Goal: Information Seeking & Learning: Learn about a topic

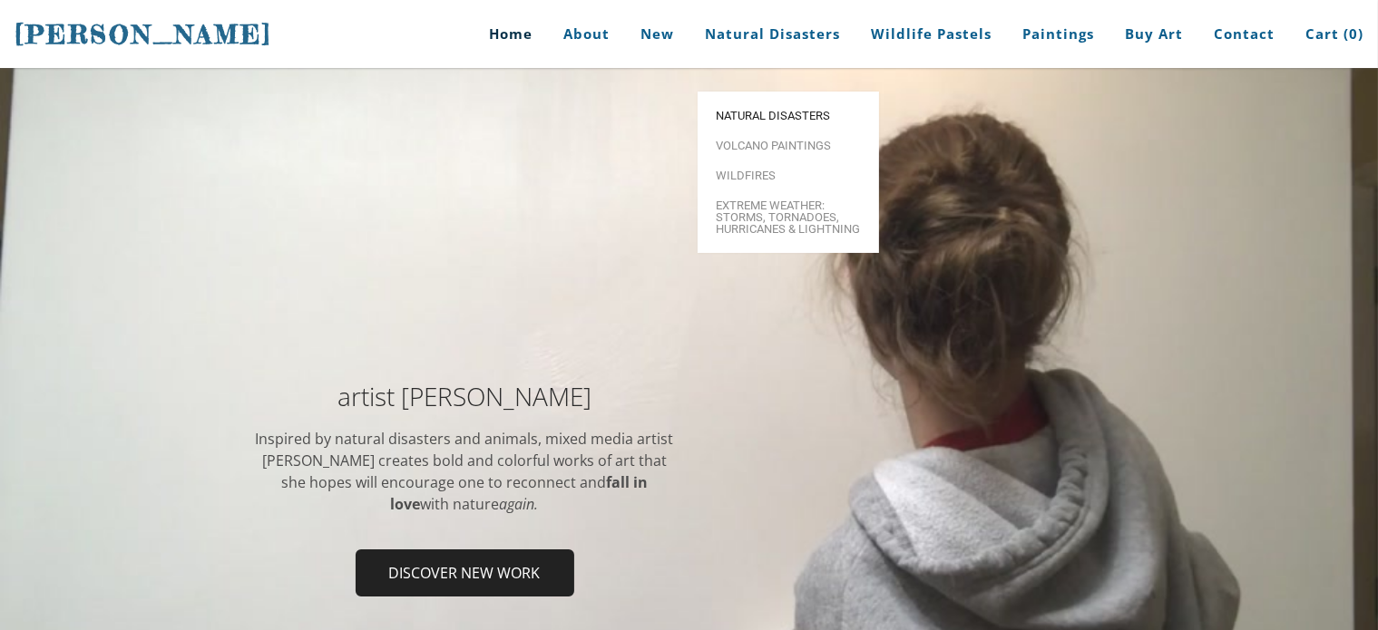
click at [762, 110] on span "Natural Disasters" at bounding box center [788, 116] width 145 height 12
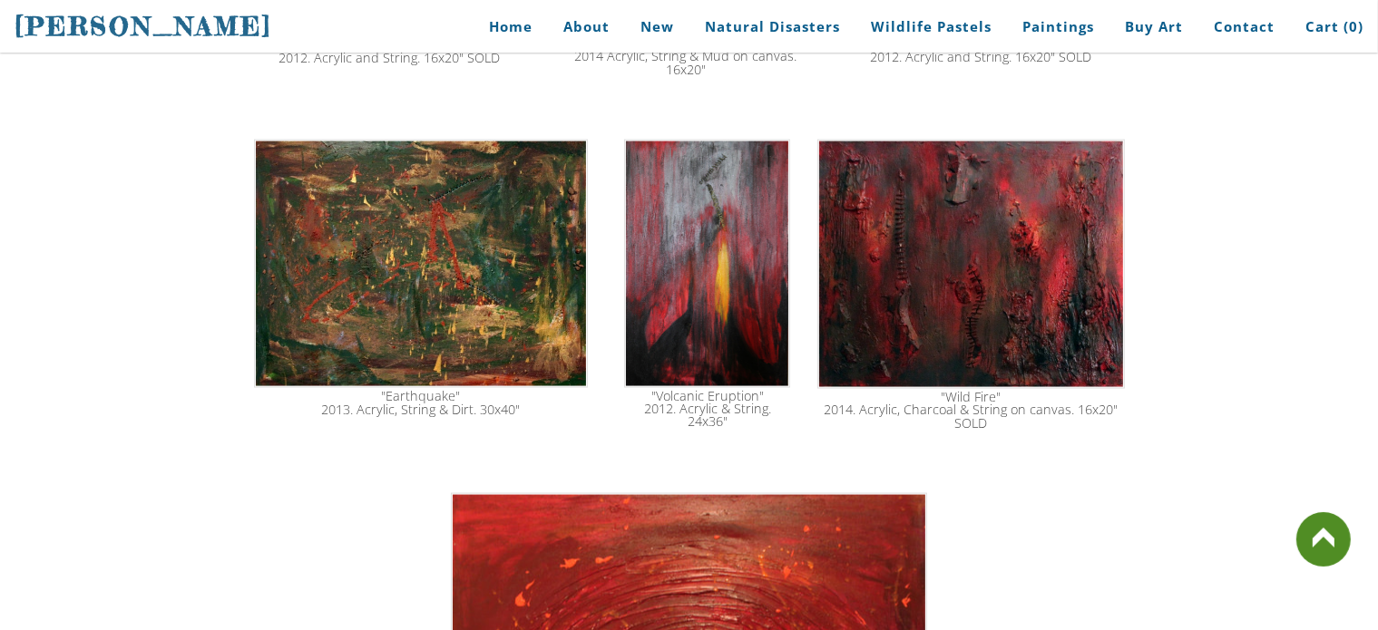
scroll to position [2626, 0]
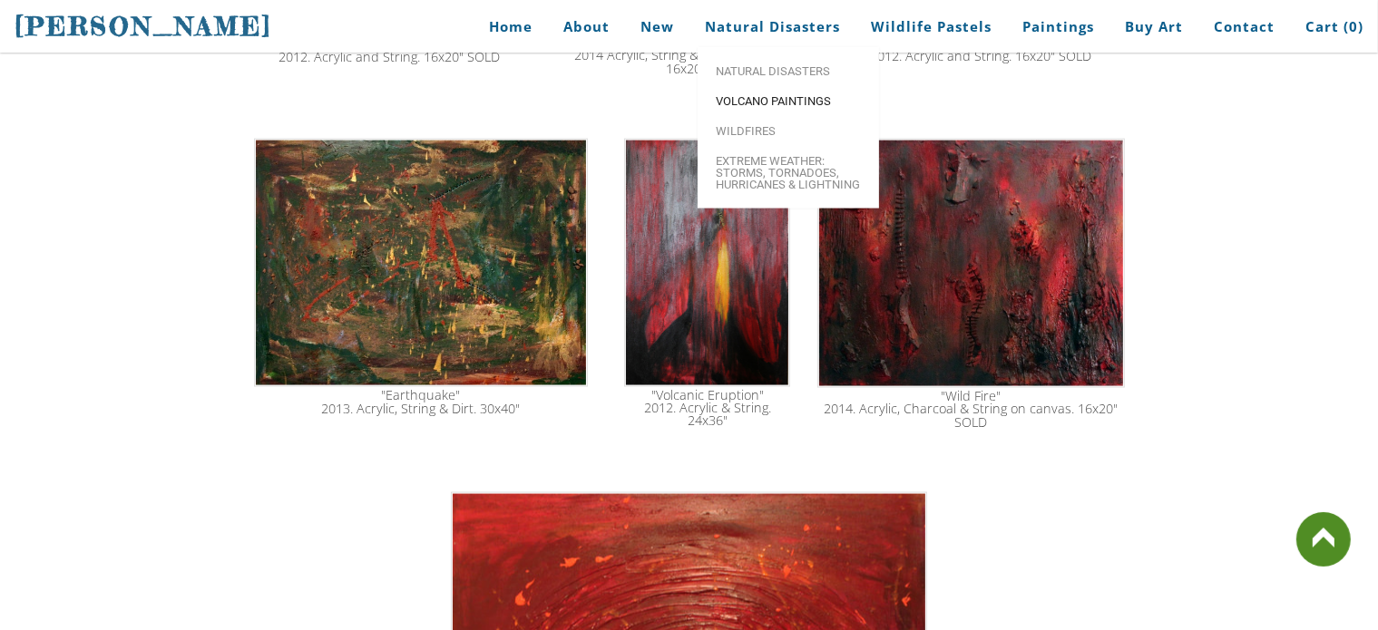
click at [758, 99] on span "Volcano paintings" at bounding box center [788, 101] width 145 height 12
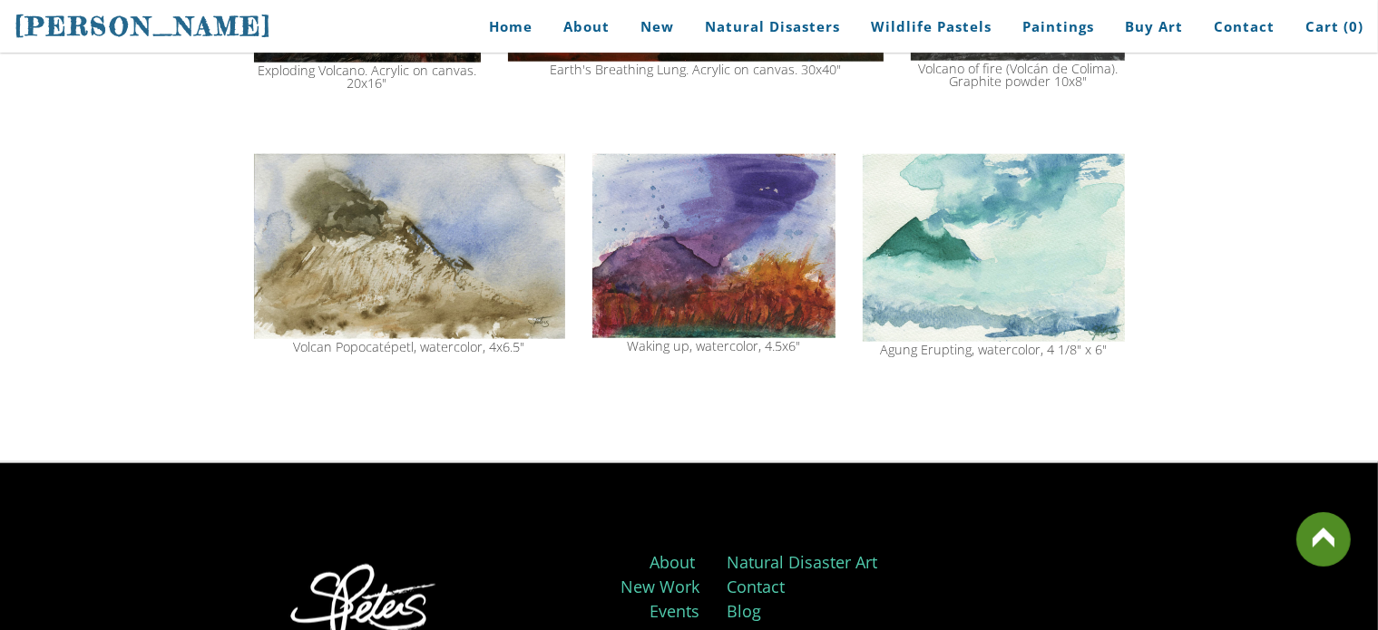
scroll to position [2005, 0]
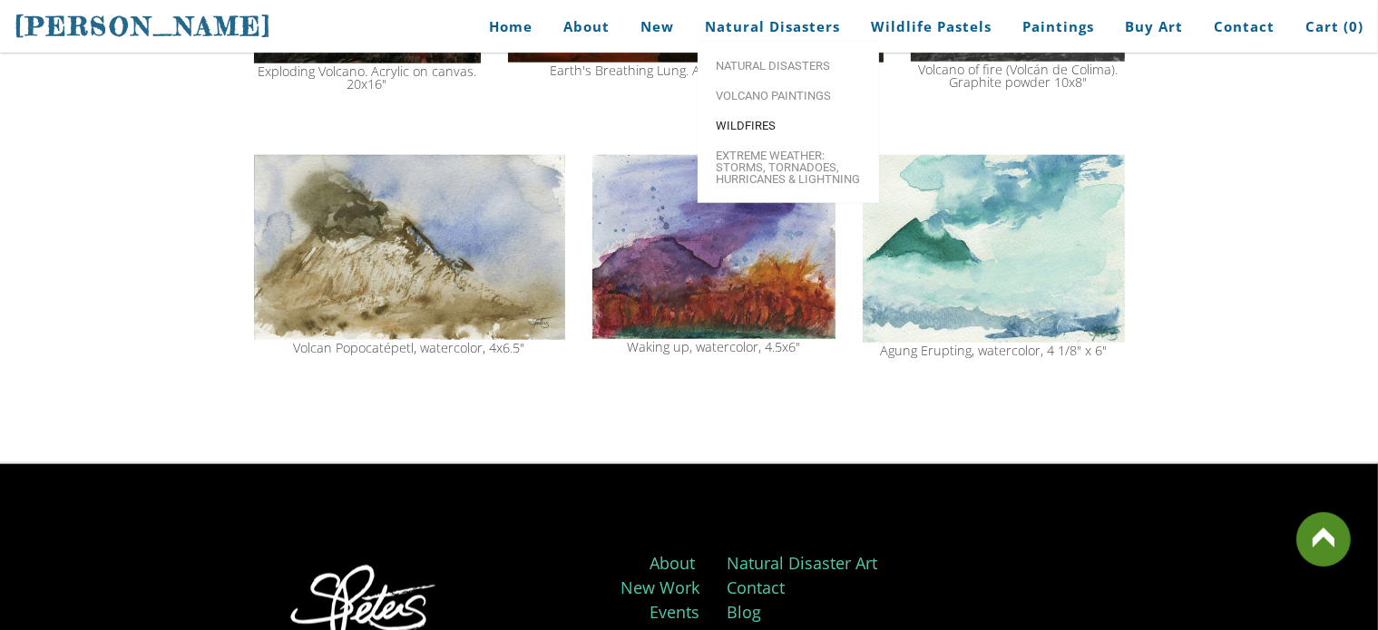
click at [746, 138] on link "Wildfires" at bounding box center [788, 126] width 181 height 30
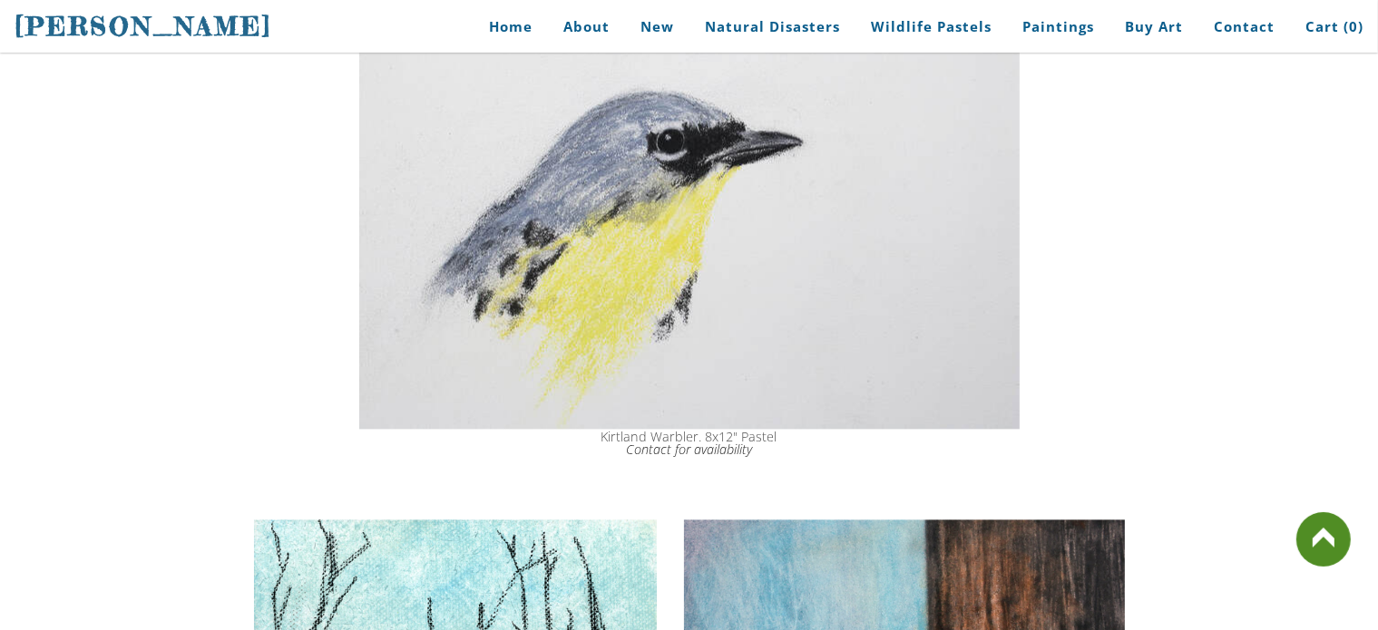
scroll to position [3955, 0]
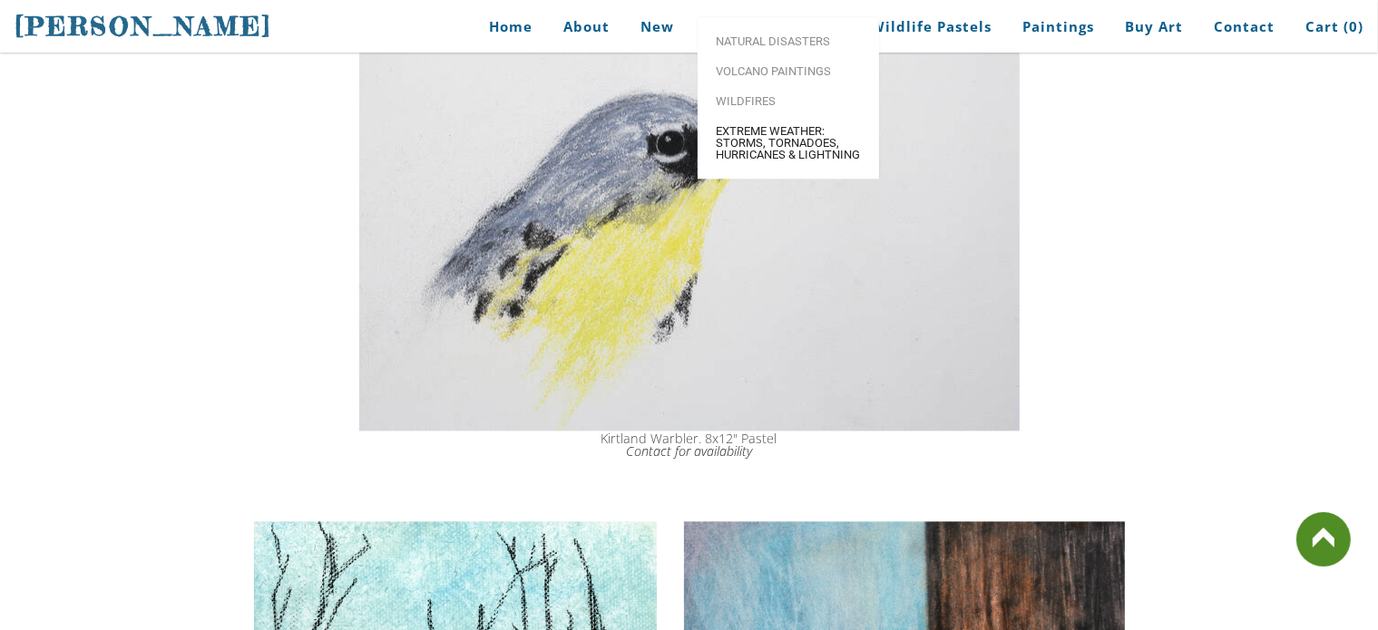
click at [756, 161] on span "Extreme Weather: Storms, Tornadoes, Hurricanes & Lightning" at bounding box center [788, 142] width 145 height 35
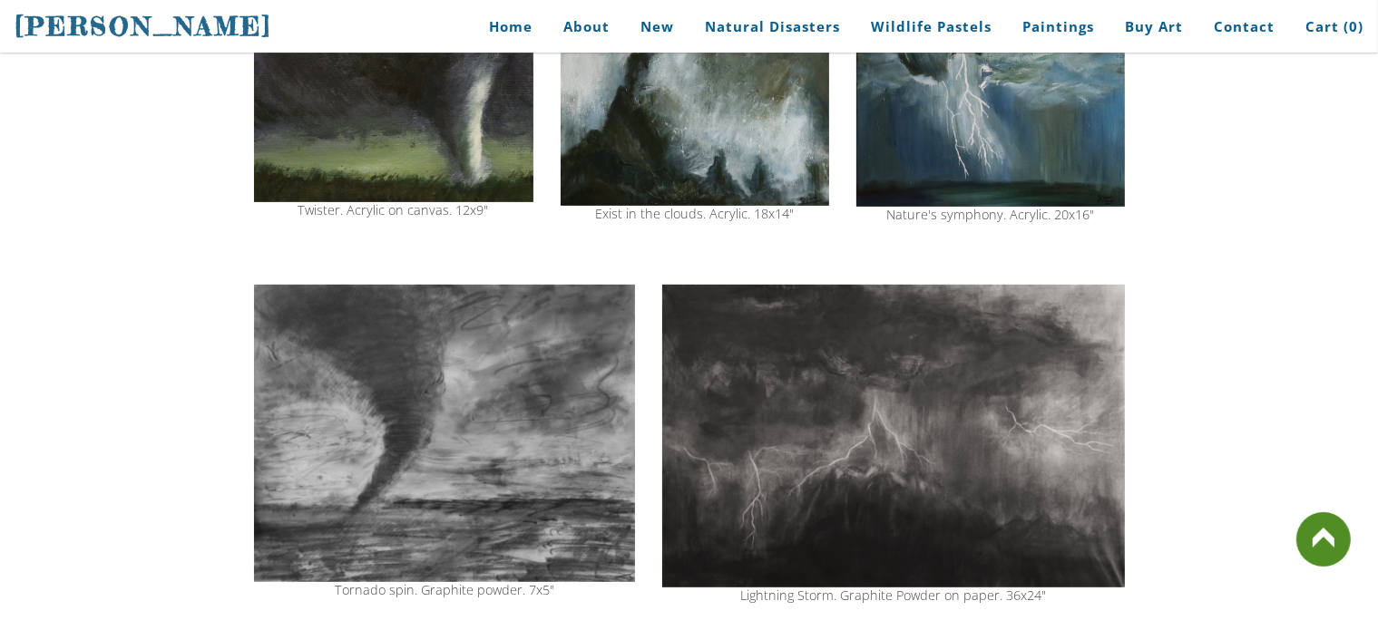
scroll to position [671, 0]
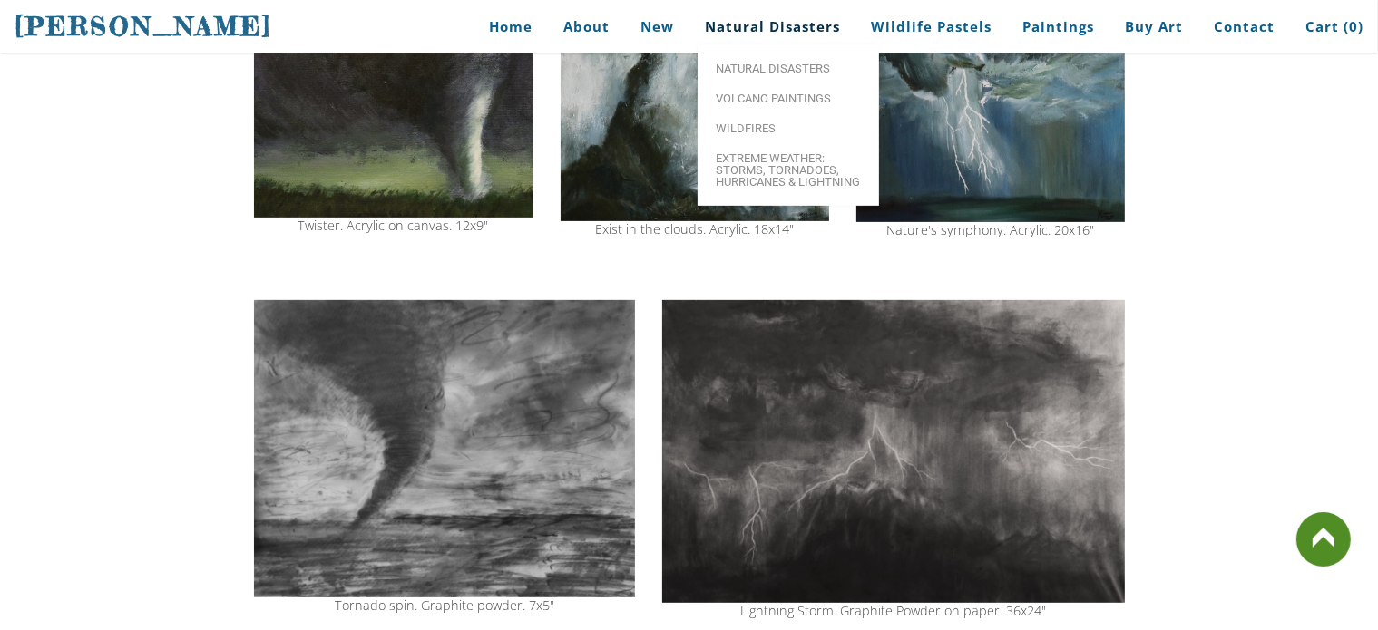
click at [757, 35] on link "Natural Disasters" at bounding box center [772, 26] width 162 height 41
click at [762, 91] on link "Volcano paintings" at bounding box center [788, 98] width 181 height 30
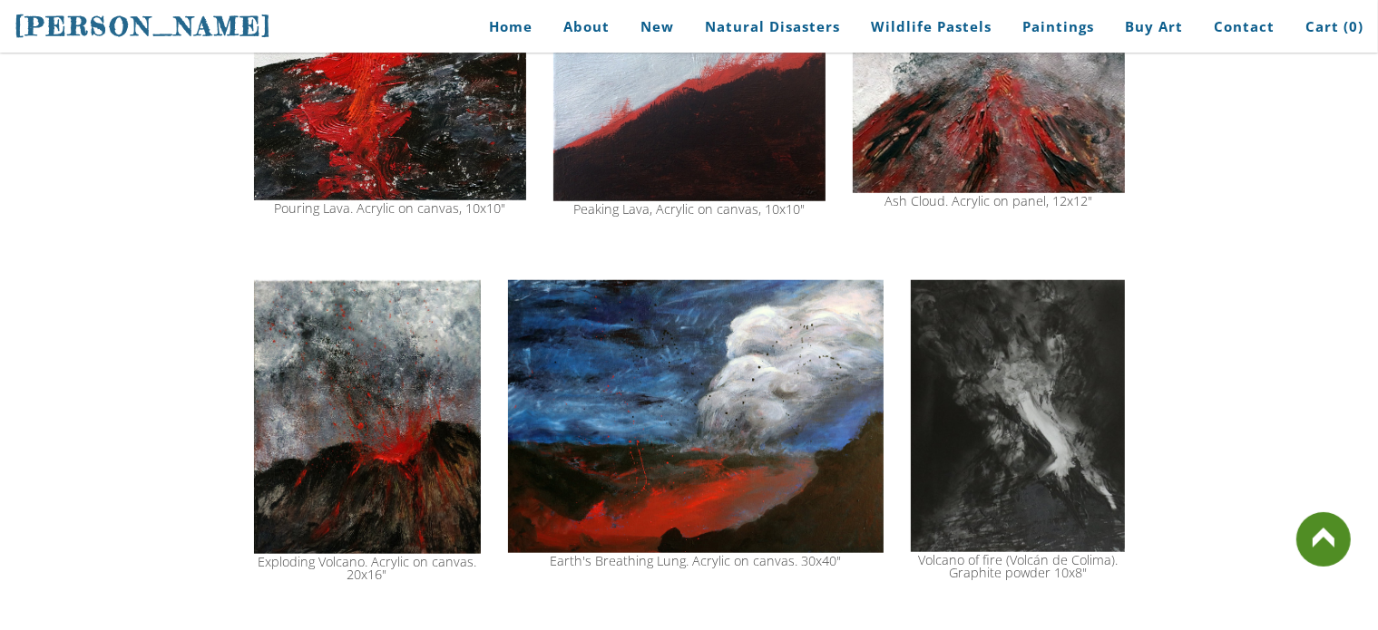
scroll to position [1498, 0]
